Goal: Task Accomplishment & Management: Manage account settings

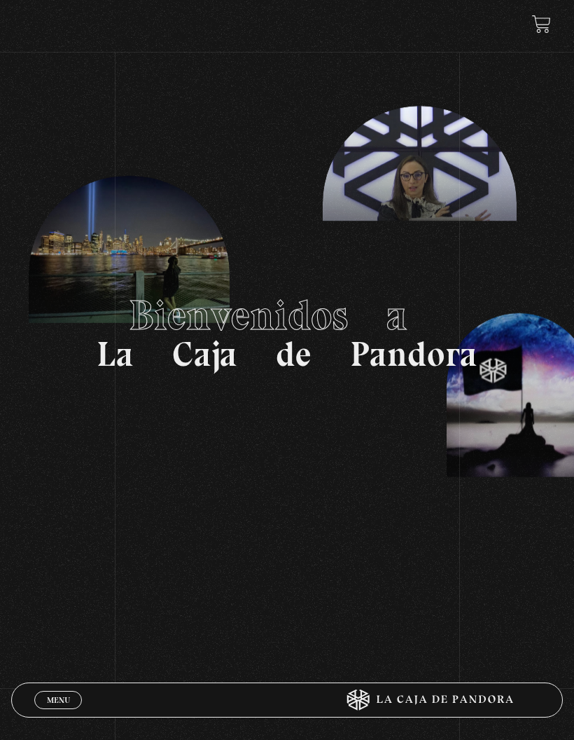
click at [53, 705] on link "Menu Cerrar" at bounding box center [58, 700] width 48 height 18
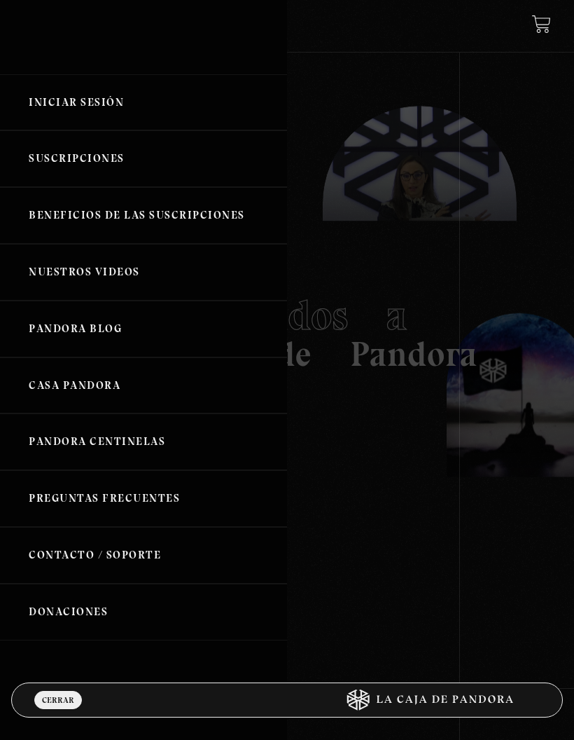
click at [68, 117] on link "Iniciar Sesión" at bounding box center [143, 102] width 287 height 57
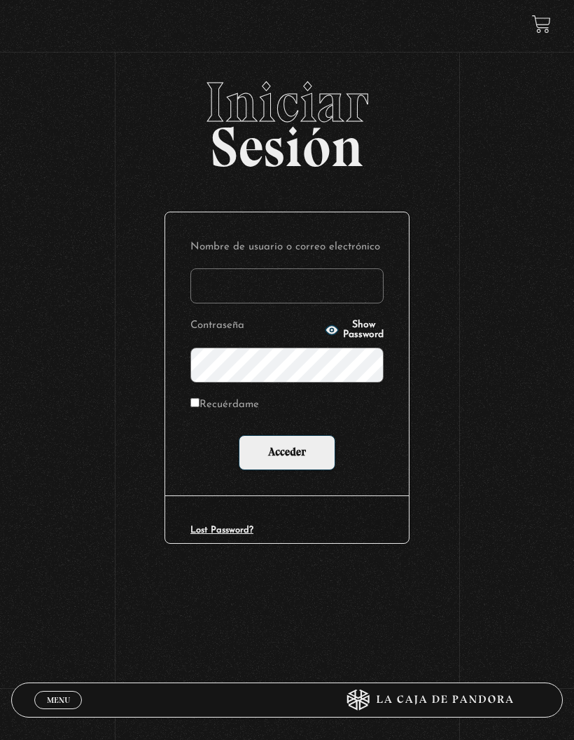
type input "aor2382@gmail.com"
click at [309, 451] on input "Acceder" at bounding box center [287, 452] width 97 height 35
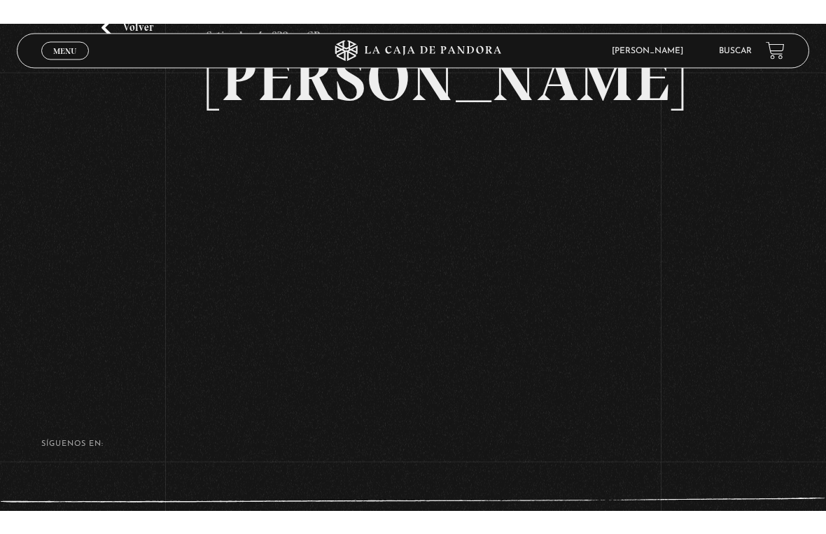
scroll to position [17, 0]
